Goal: Task Accomplishment & Management: Use online tool/utility

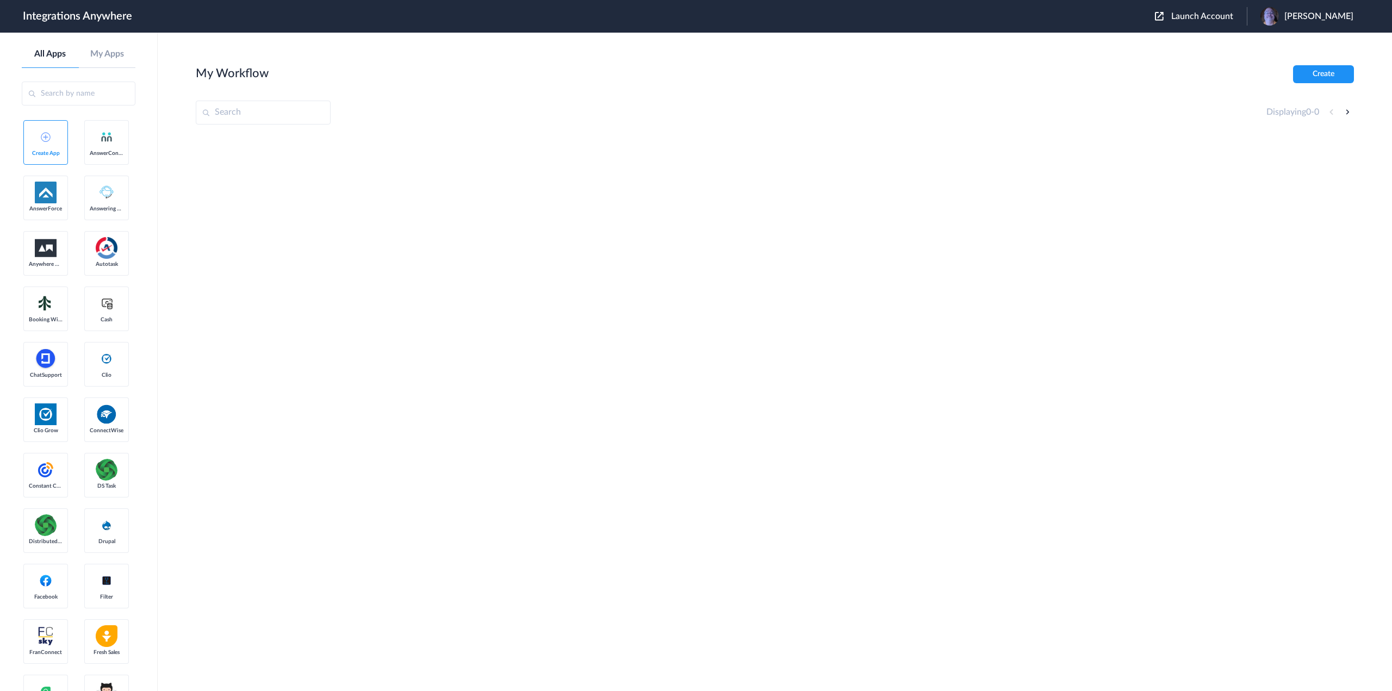
click at [1221, 18] on span "Launch Account" at bounding box center [1202, 16] width 62 height 9
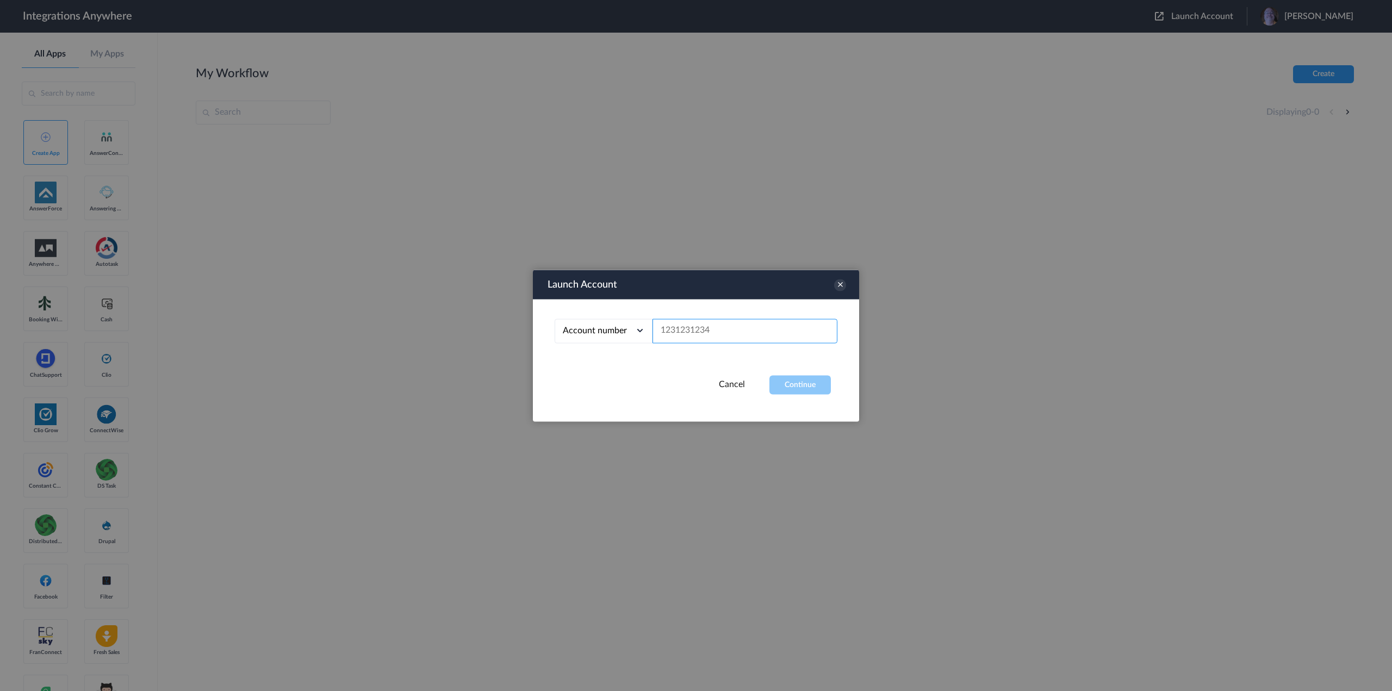
paste input "3365102907"
type input "3365102907"
click at [808, 383] on button "Continue" at bounding box center [799, 384] width 61 height 19
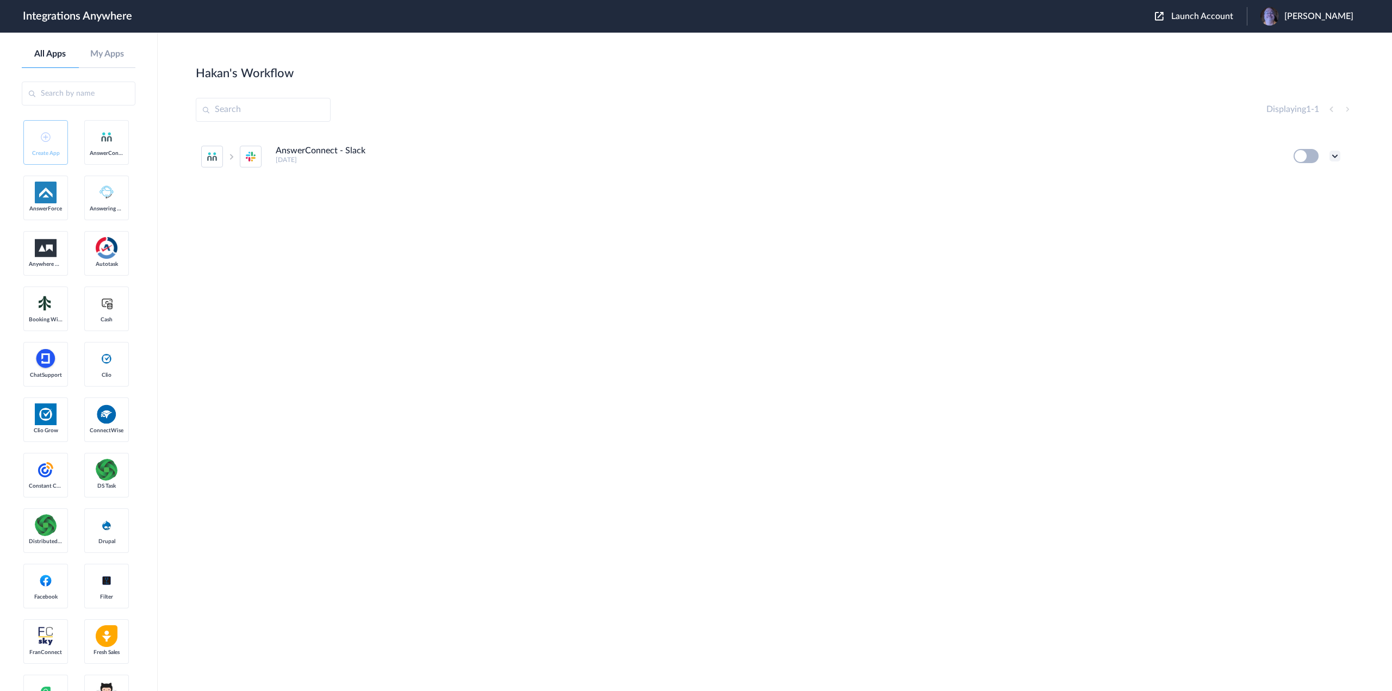
click at [1339, 157] on icon at bounding box center [1335, 156] width 11 height 11
click at [1302, 177] on link "Edit" at bounding box center [1291, 181] width 26 height 8
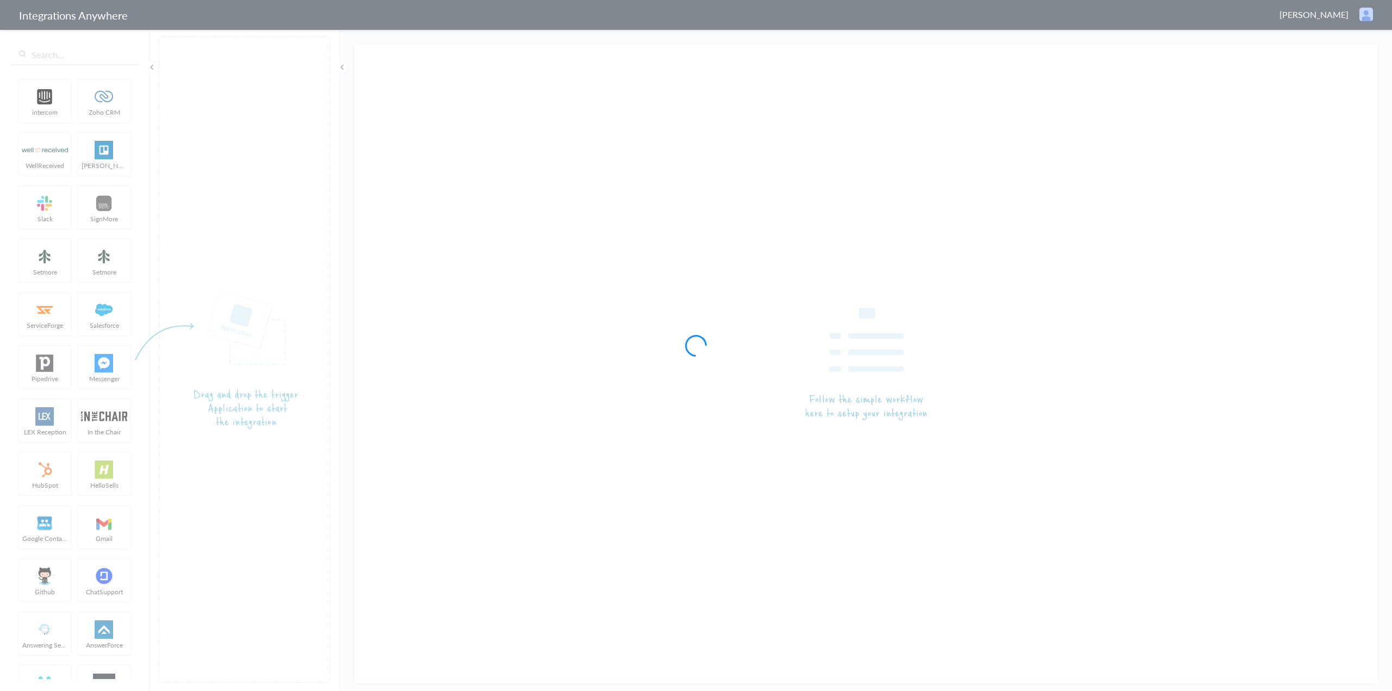
type input "AnswerConnect - Slack"
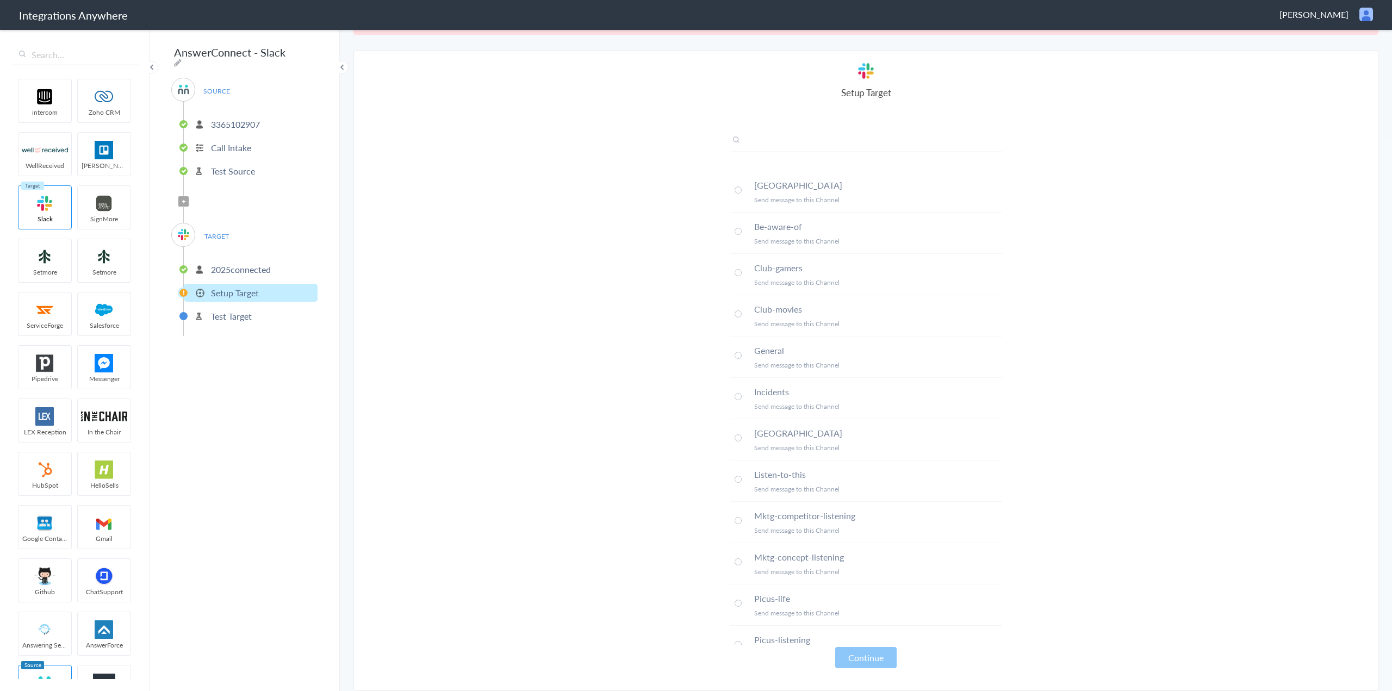
click at [783, 144] on input "text" at bounding box center [866, 143] width 272 height 18
click at [809, 144] on input "text" at bounding box center [866, 143] width 272 height 18
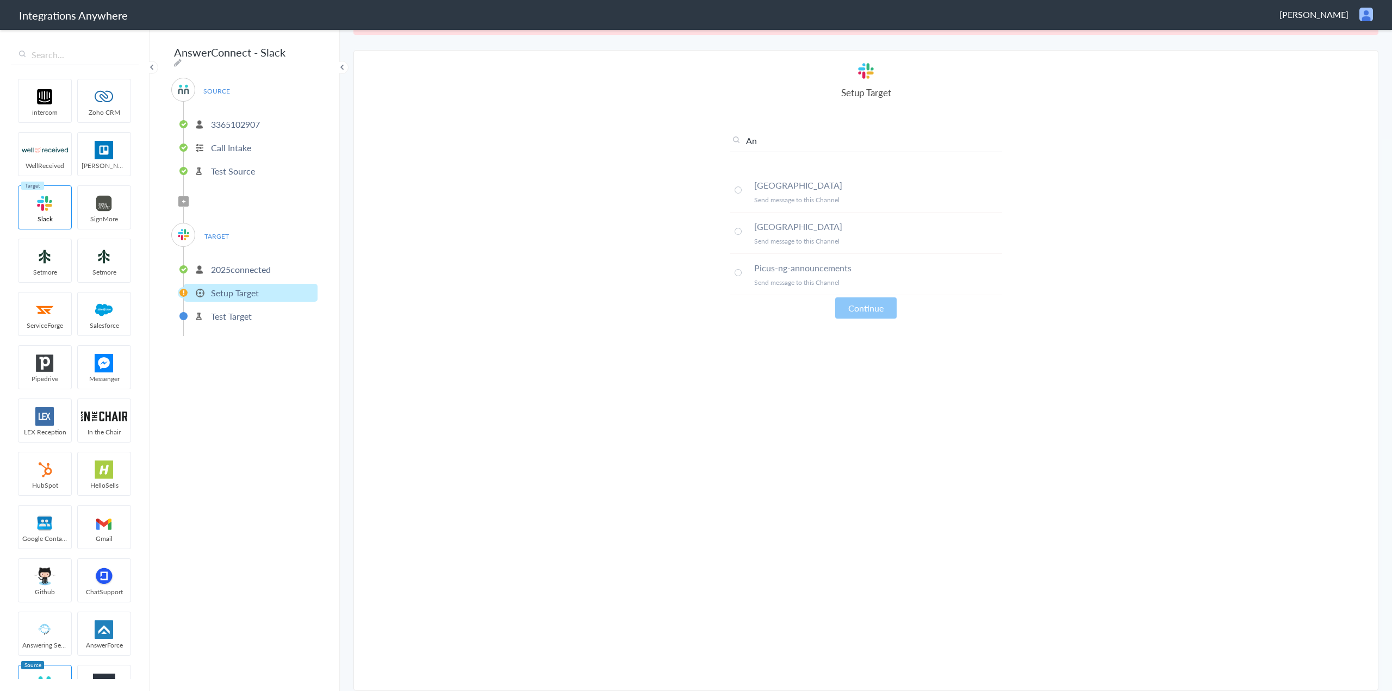
type input "A"
type input "P"
type input "B"
